Goal: Find contact information: Find contact information

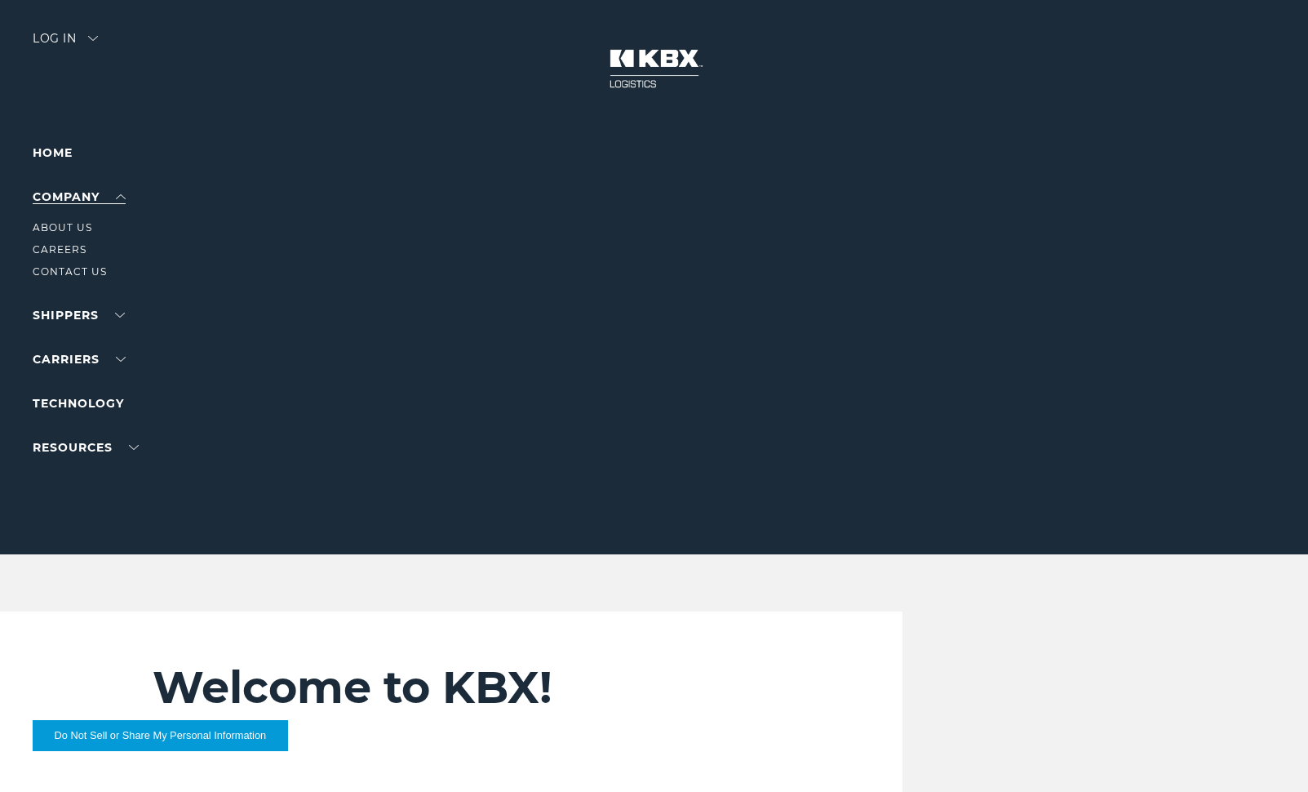
click at [121, 201] on link "Company" at bounding box center [79, 196] width 93 height 15
click at [69, 227] on link "About Us" at bounding box center [63, 227] width 60 height 12
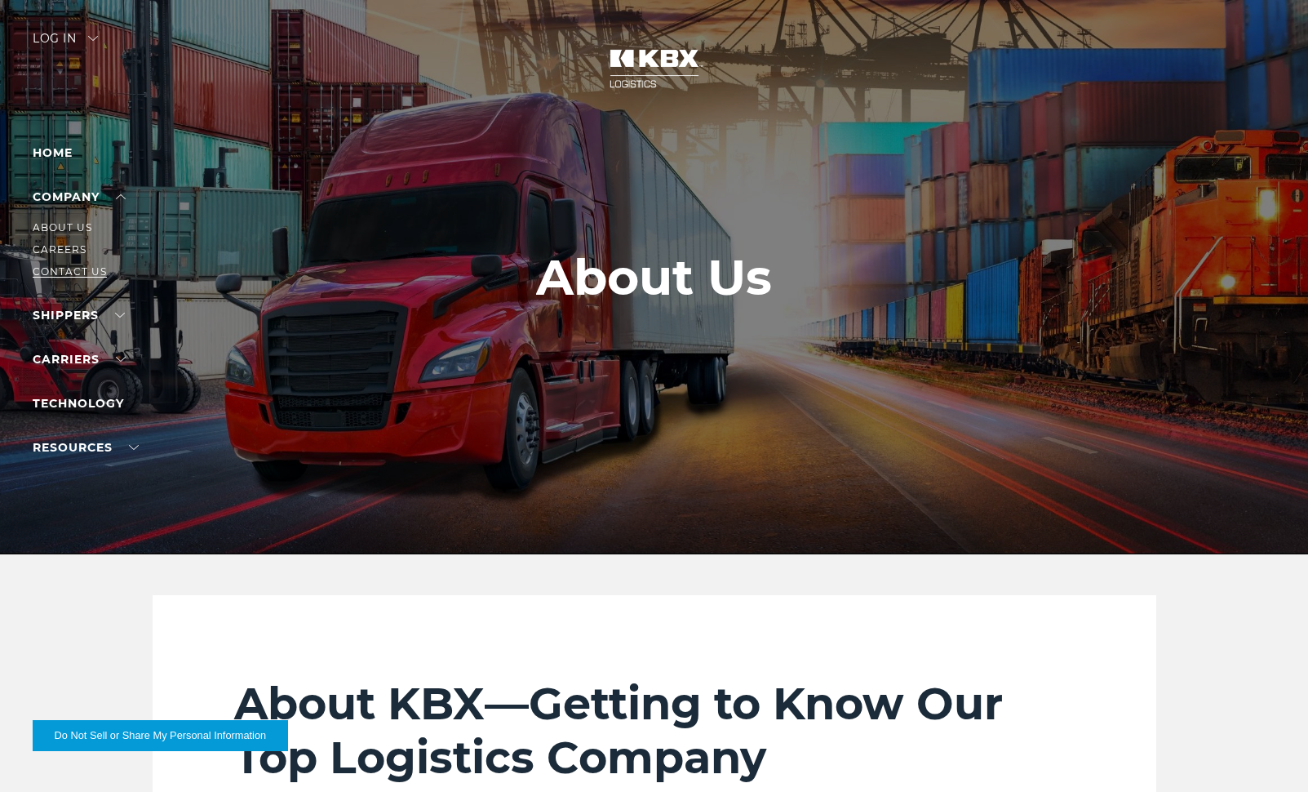
click at [65, 267] on link "Contact Us" at bounding box center [70, 271] width 74 height 12
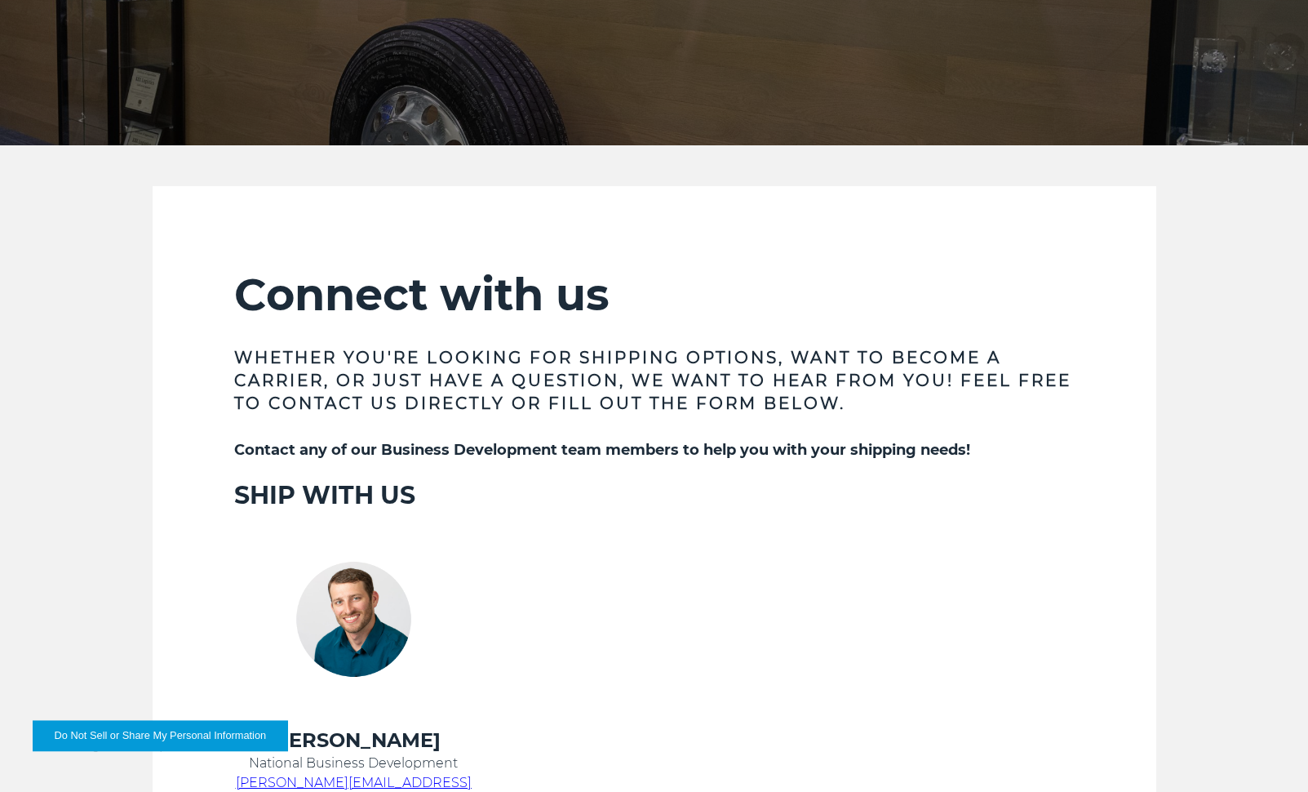
scroll to position [477, 0]
